Goal: Task Accomplishment & Management: Complete application form

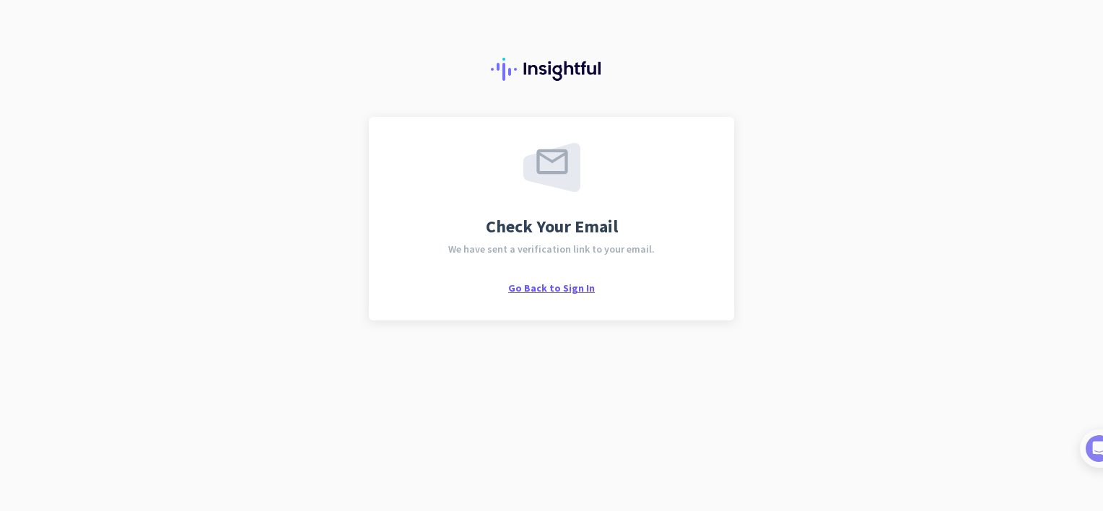
click at [559, 289] on span "Go Back to Sign In" at bounding box center [551, 287] width 87 height 13
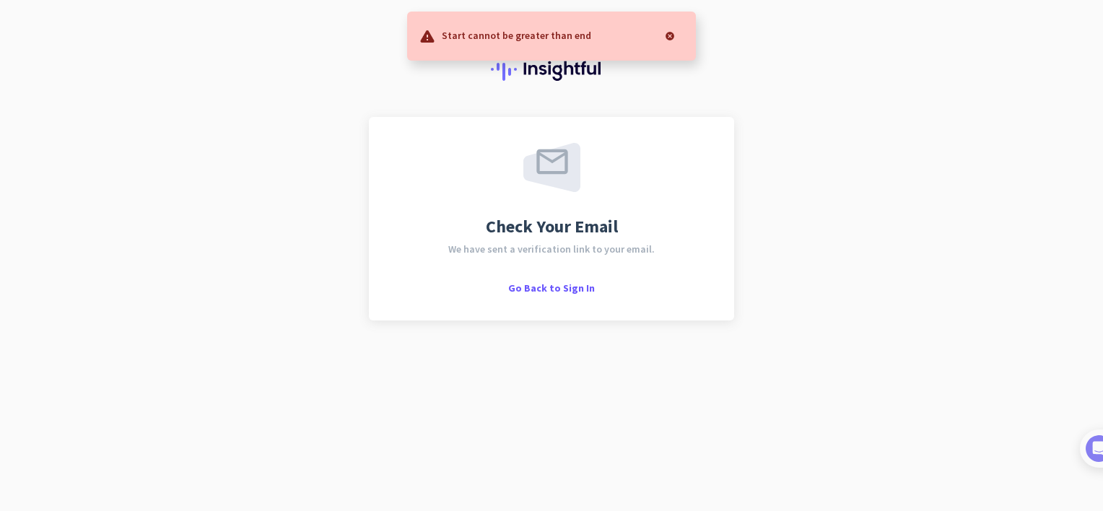
click at [667, 39] on div at bounding box center [669, 36] width 29 height 29
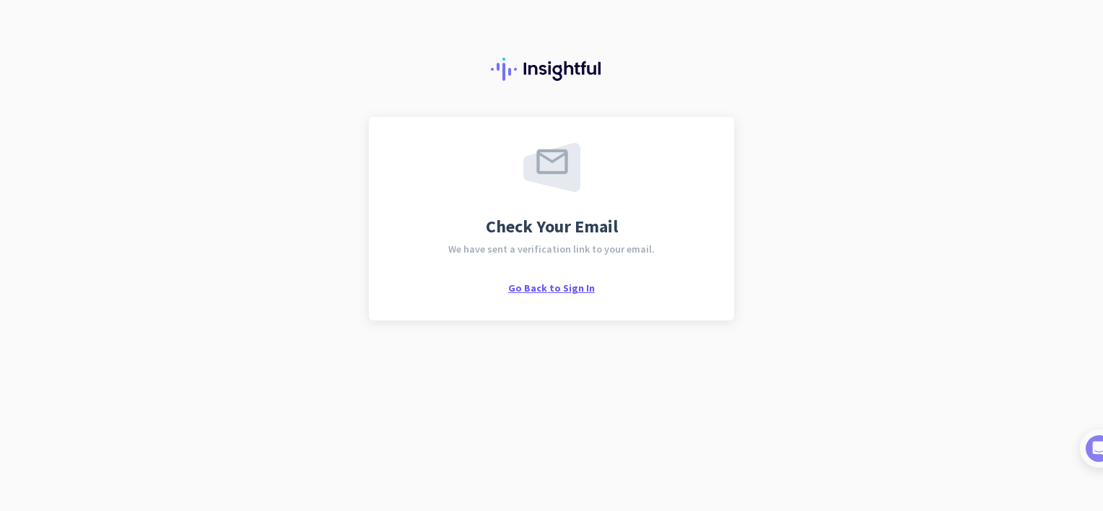
click at [579, 292] on span "Go Back to Sign In" at bounding box center [551, 287] width 87 height 13
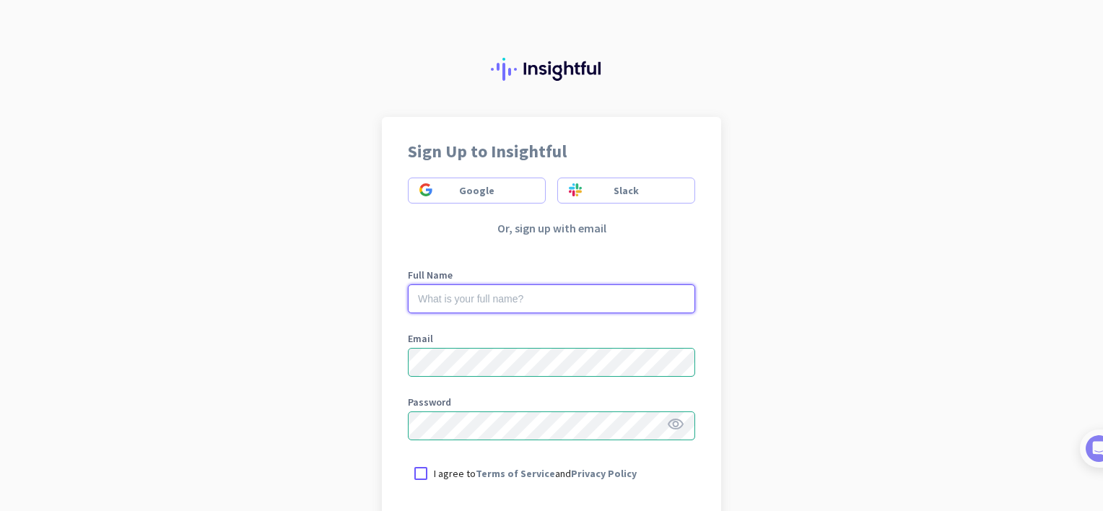
click at [535, 286] on input "text" at bounding box center [551, 298] width 287 height 29
type input "[PERSON_NAME]"
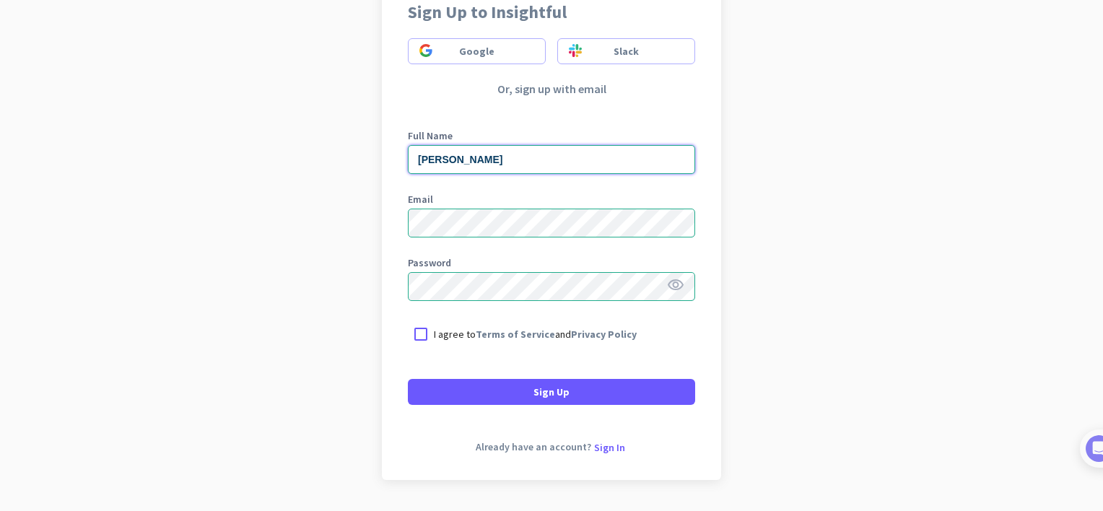
scroll to position [144, 0]
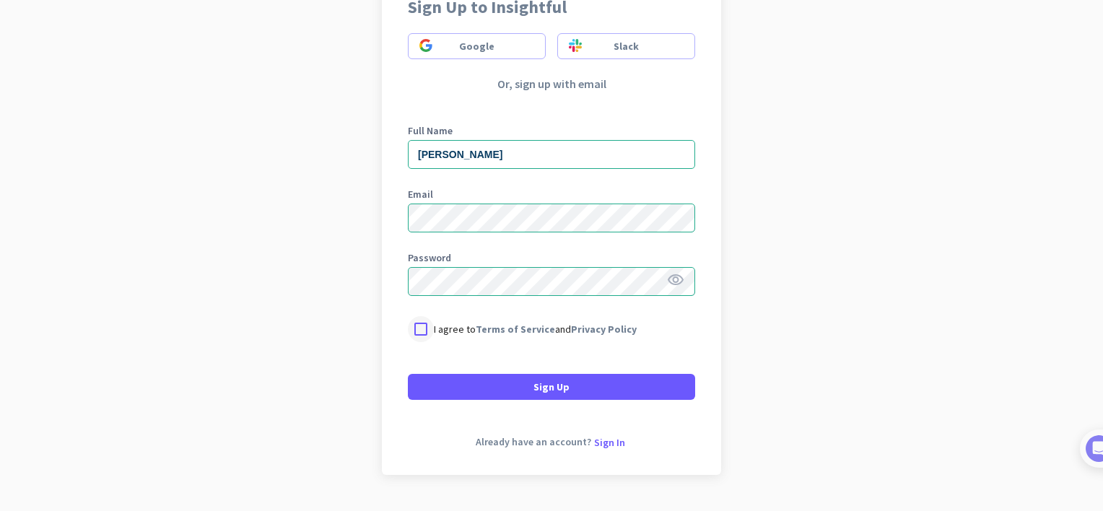
click at [421, 329] on div at bounding box center [421, 329] width 26 height 26
click at [667, 281] on icon "visibility" at bounding box center [675, 279] width 17 height 17
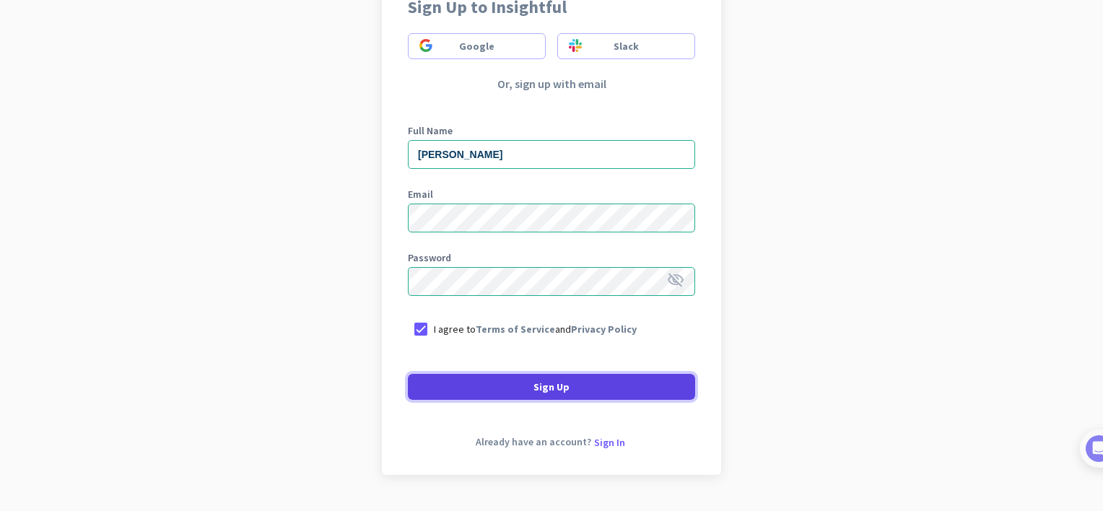
click at [569, 384] on span at bounding box center [551, 386] width 287 height 35
